Goal: Task Accomplishment & Management: Manage account settings

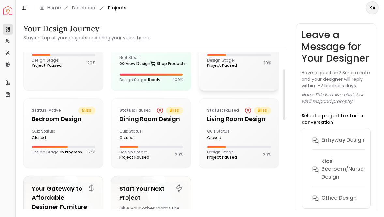
scroll to position [52, 0]
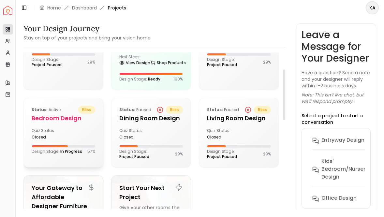
click at [83, 136] on div "Quiz Status: closed" at bounding box center [64, 134] width 64 height 12
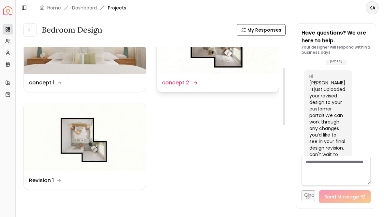
scroll to position [56, 0]
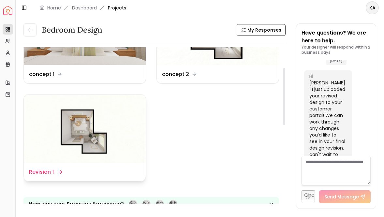
click at [126, 130] on img at bounding box center [85, 129] width 122 height 68
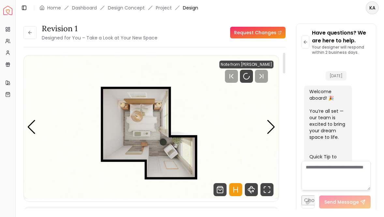
scroll to position [2248, 0]
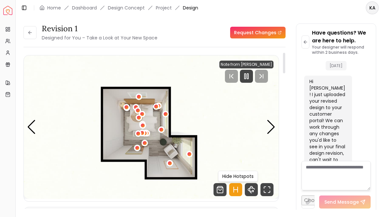
click at [238, 192] on icon "Hotspots Toggle" at bounding box center [238, 189] width 0 height 5
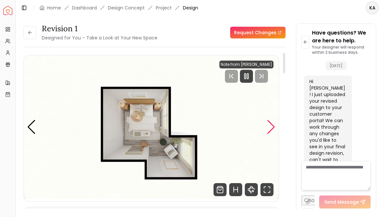
click at [270, 129] on div "Next slide" at bounding box center [271, 127] width 9 height 14
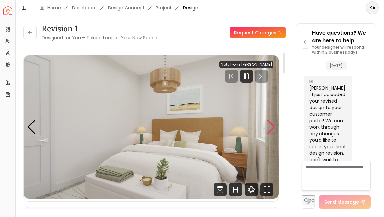
click at [270, 129] on div "Next slide" at bounding box center [271, 127] width 9 height 14
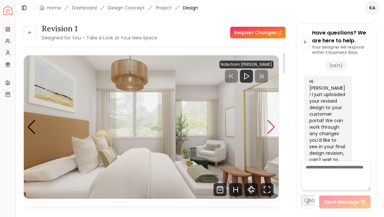
click at [268, 128] on div "Next slide" at bounding box center [271, 127] width 9 height 14
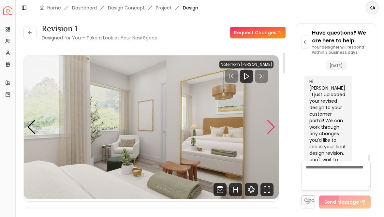
click at [273, 128] on div "Next slide" at bounding box center [271, 127] width 9 height 14
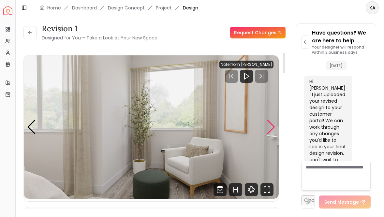
click at [272, 128] on div "Next slide" at bounding box center [271, 127] width 9 height 14
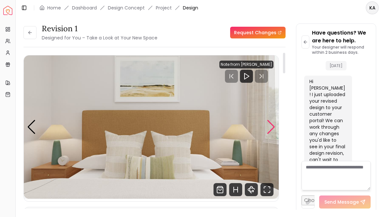
click at [272, 128] on div "Next slide" at bounding box center [271, 127] width 9 height 14
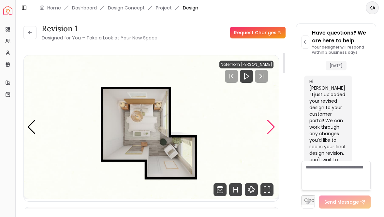
click at [272, 128] on div "Next slide" at bounding box center [271, 127] width 9 height 14
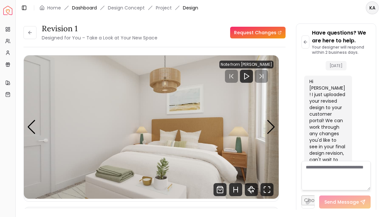
click at [79, 7] on link "Dashboard" at bounding box center [84, 8] width 25 height 7
